Goal: Task Accomplishment & Management: Use online tool/utility

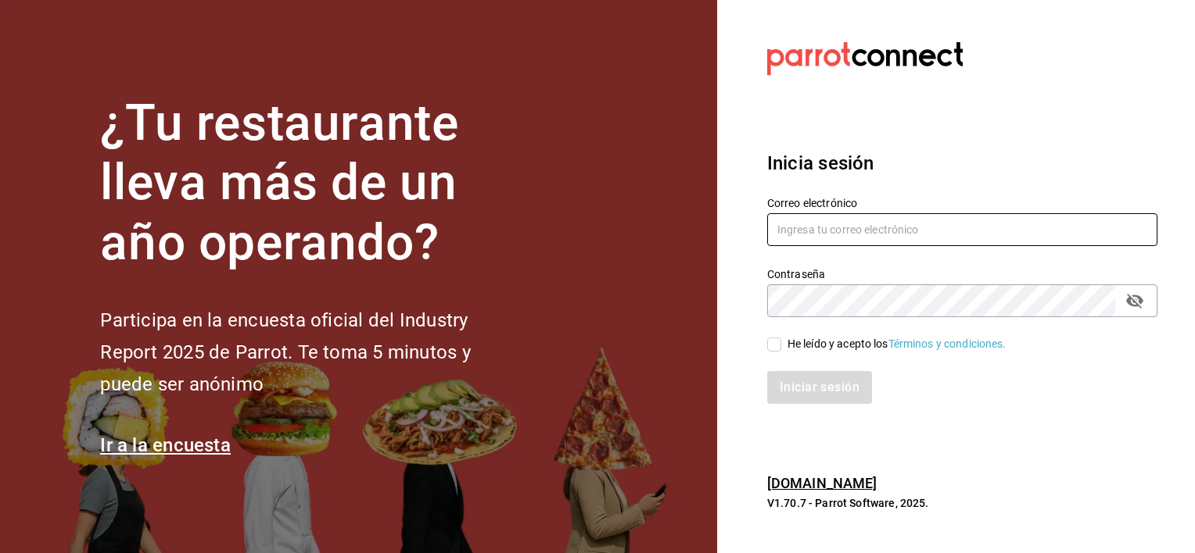
type input "[EMAIL_ADDRESS][DOMAIN_NAME]"
click at [776, 341] on input "He leído y acepto los Términos y condiciones." at bounding box center [774, 345] width 14 height 14
checkbox input "true"
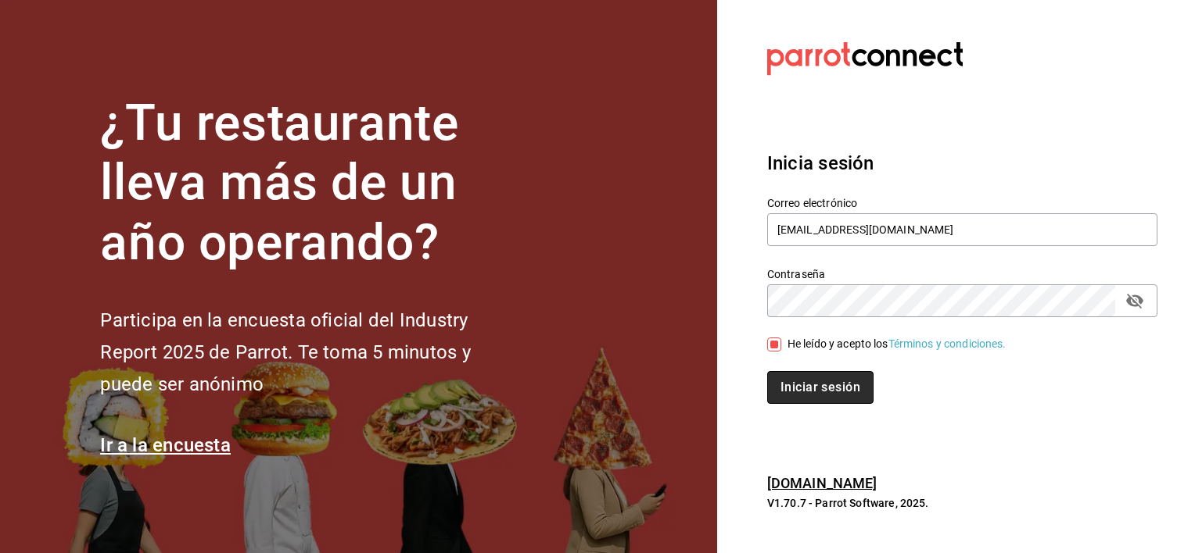
click at [793, 378] on button "Iniciar sesión" at bounding box center [820, 387] width 106 height 33
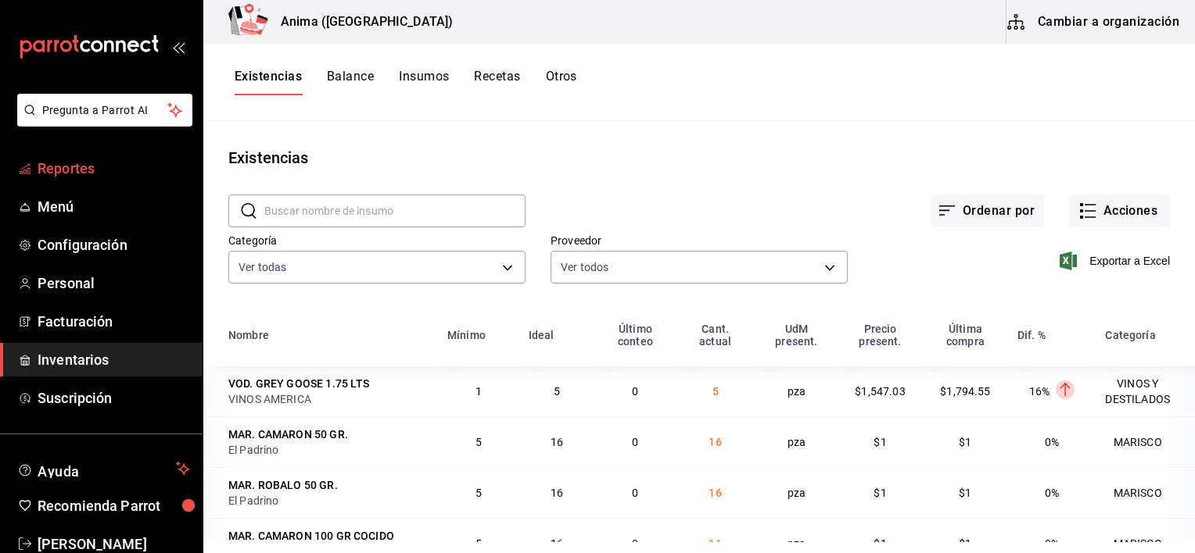
click at [90, 173] on span "Reportes" at bounding box center [114, 168] width 152 height 21
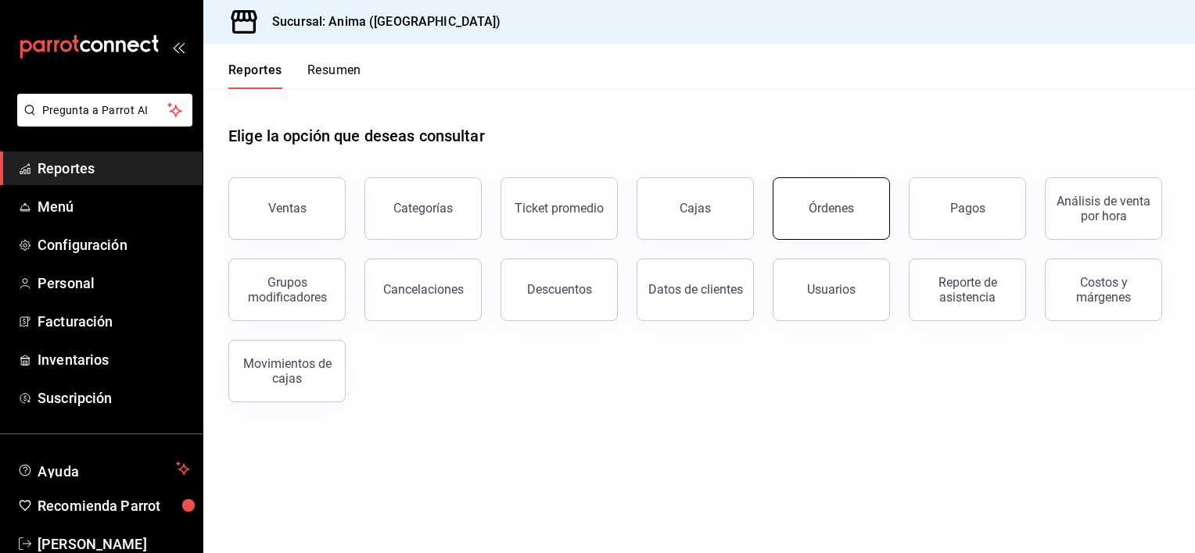
click at [837, 222] on button "Órdenes" at bounding box center [830, 208] width 117 height 63
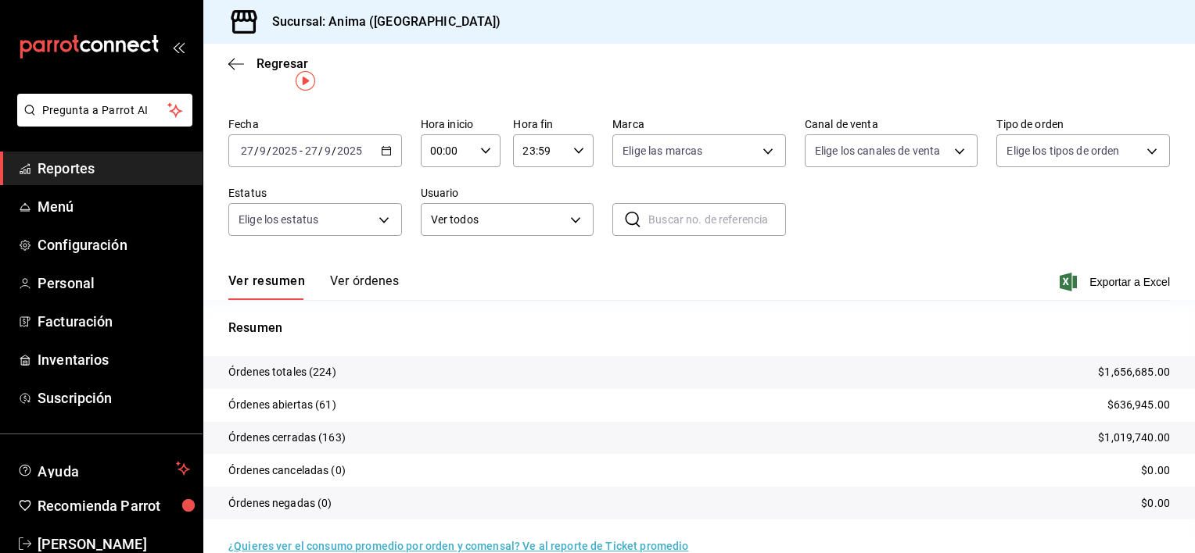
scroll to position [60, 0]
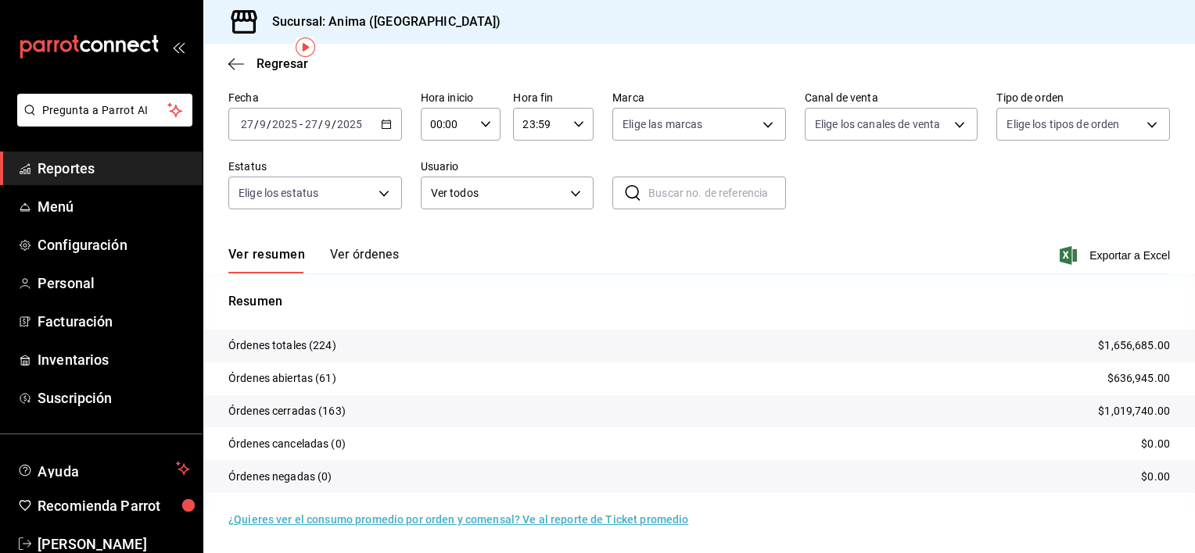
click at [366, 252] on button "Ver órdenes" at bounding box center [364, 260] width 69 height 27
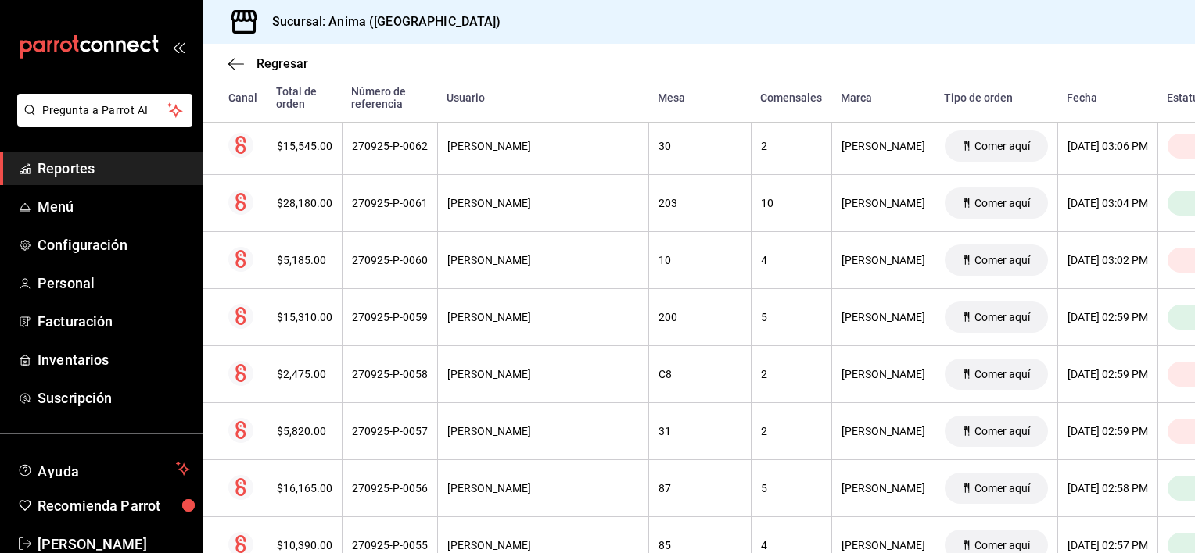
scroll to position [8230, 0]
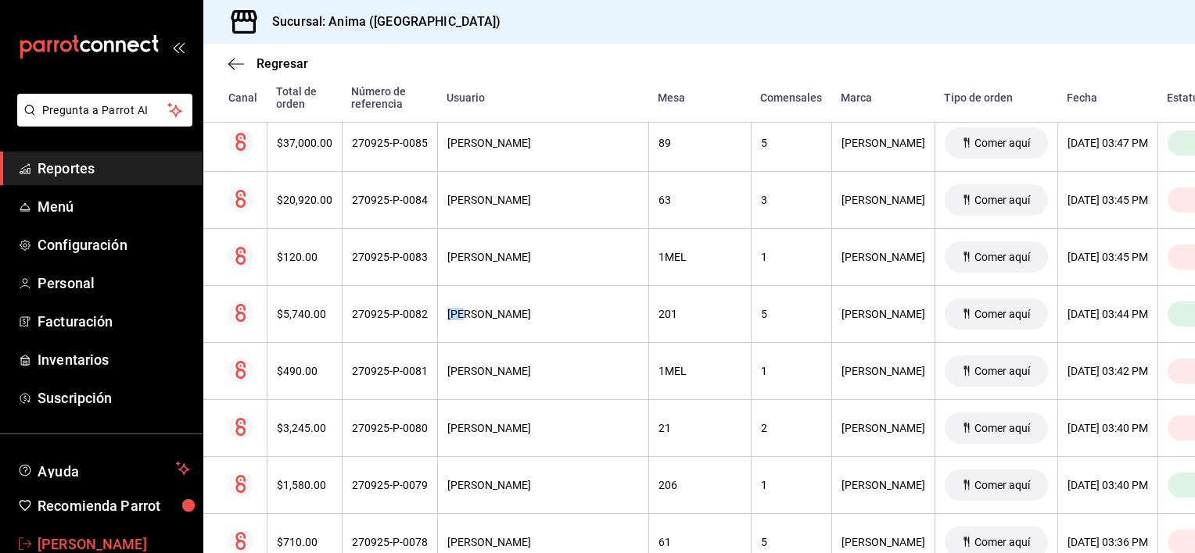
click at [99, 543] on span "Vanessa Robles" at bounding box center [114, 544] width 152 height 21
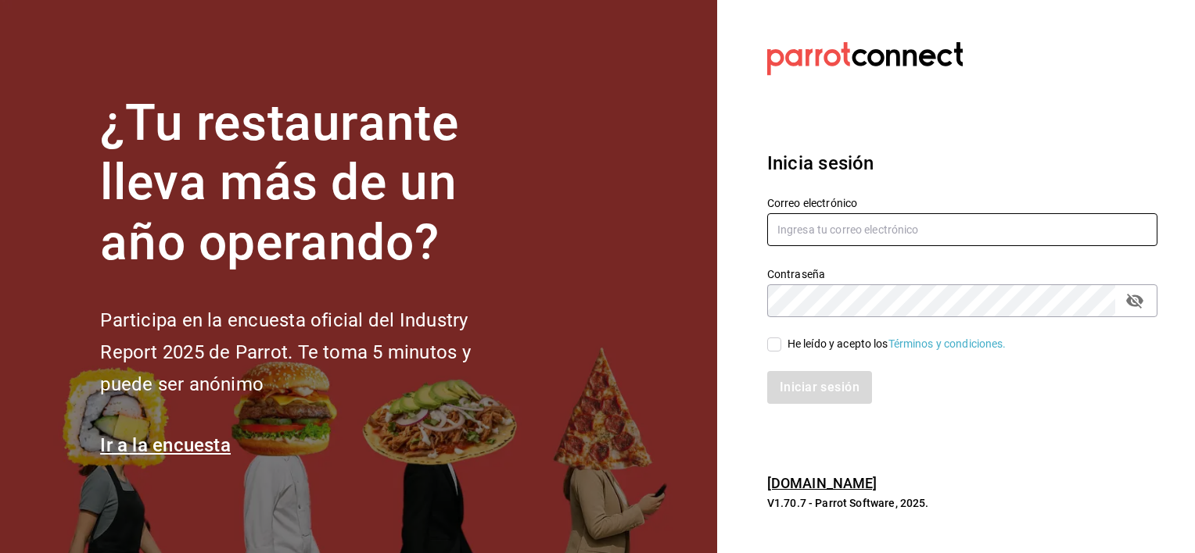
type input "[EMAIL_ADDRESS][DOMAIN_NAME]"
